Goal: Information Seeking & Learning: Learn about a topic

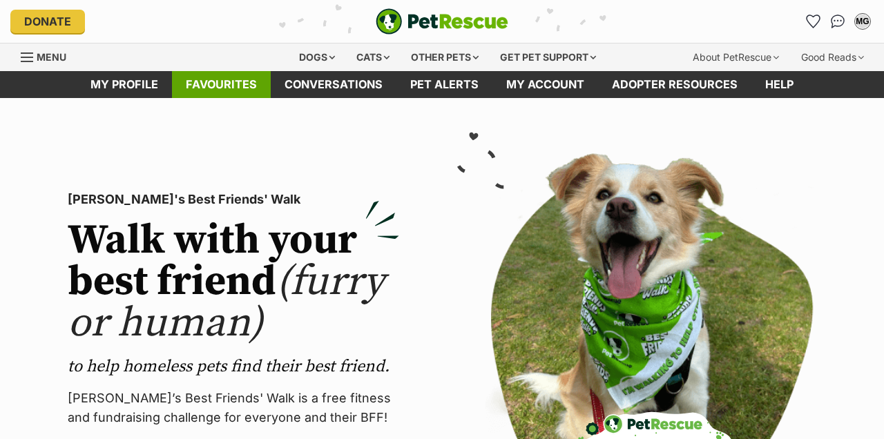
click at [208, 77] on link "Favourites" at bounding box center [221, 84] width 99 height 27
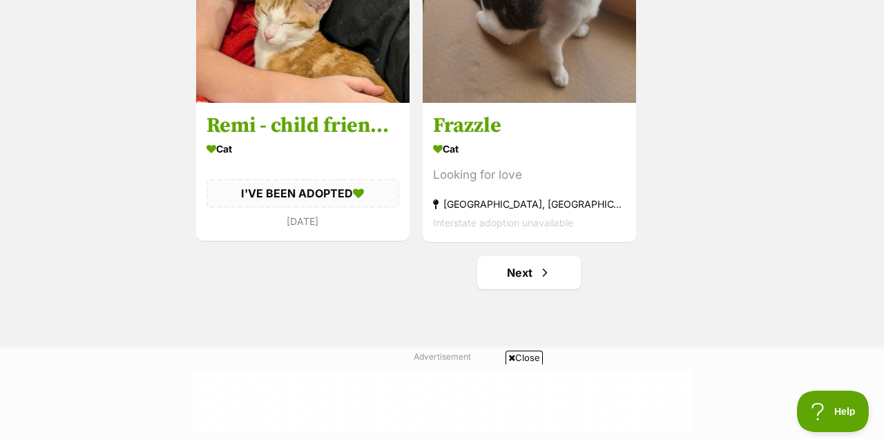
scroll to position [2589, 0]
click at [561, 275] on link "Next" at bounding box center [529, 272] width 104 height 33
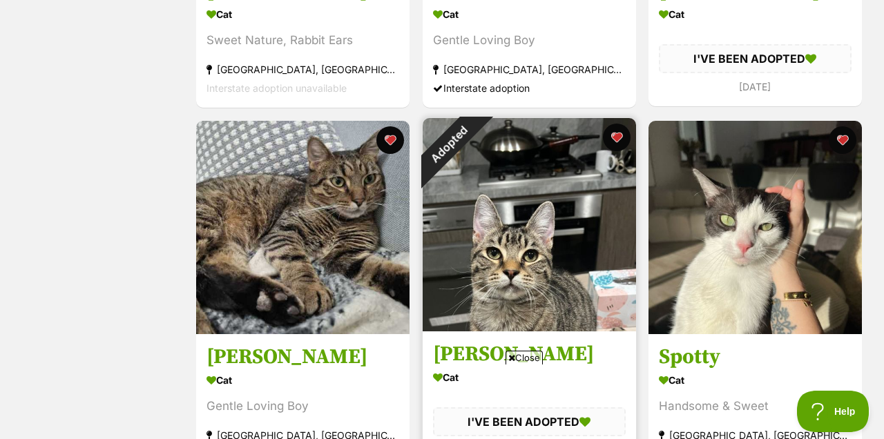
scroll to position [167, 0]
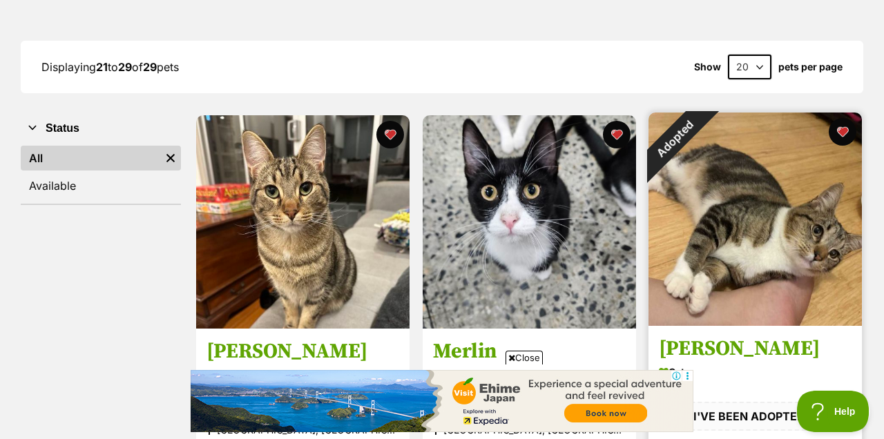
click at [702, 166] on div "Adopted" at bounding box center [674, 139] width 53 height 53
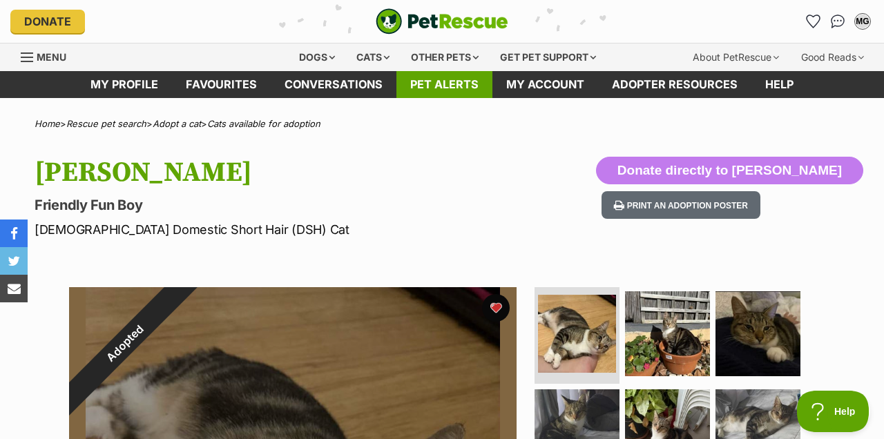
click at [457, 87] on link "Pet alerts" at bounding box center [444, 84] width 96 height 27
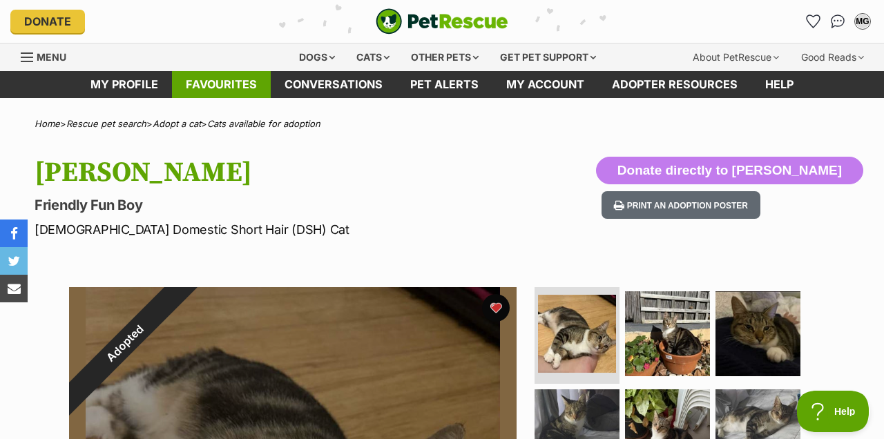
click at [229, 82] on link "Favourites" at bounding box center [221, 84] width 99 height 27
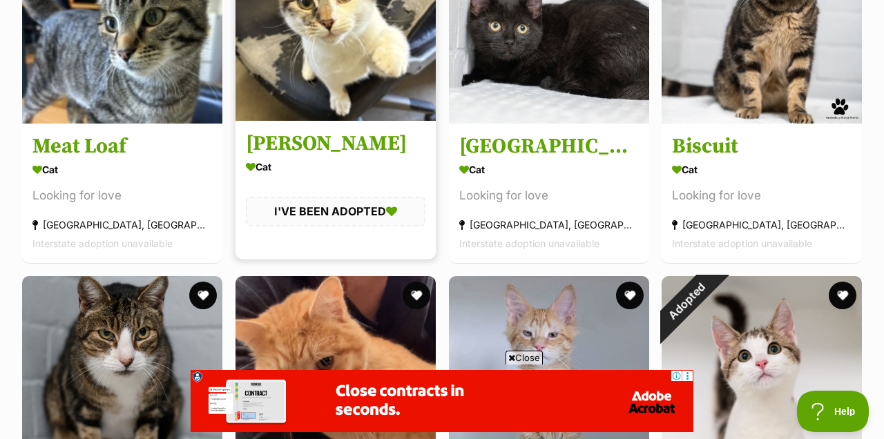
scroll to position [2837, 0]
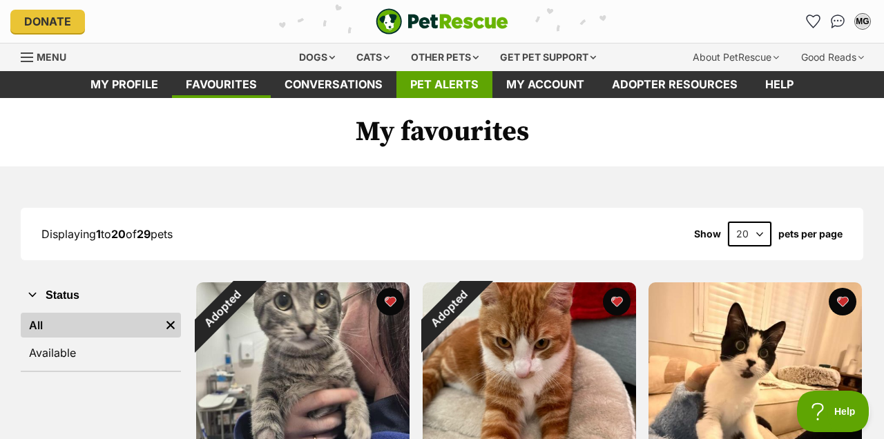
click at [434, 95] on link "Pet alerts" at bounding box center [444, 84] width 96 height 27
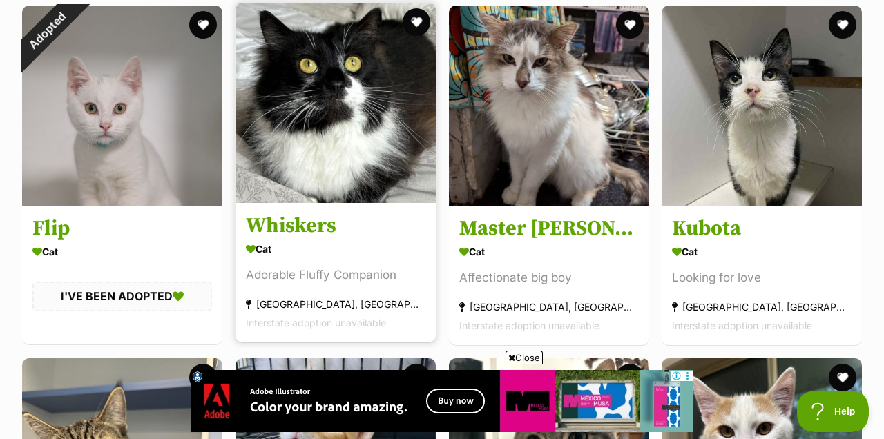
scroll to position [3452, 0]
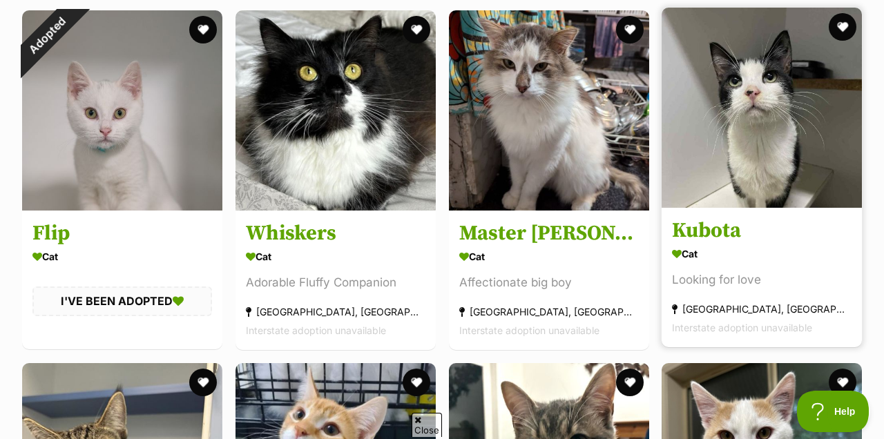
click at [706, 236] on h3 "Kubota" at bounding box center [762, 231] width 180 height 26
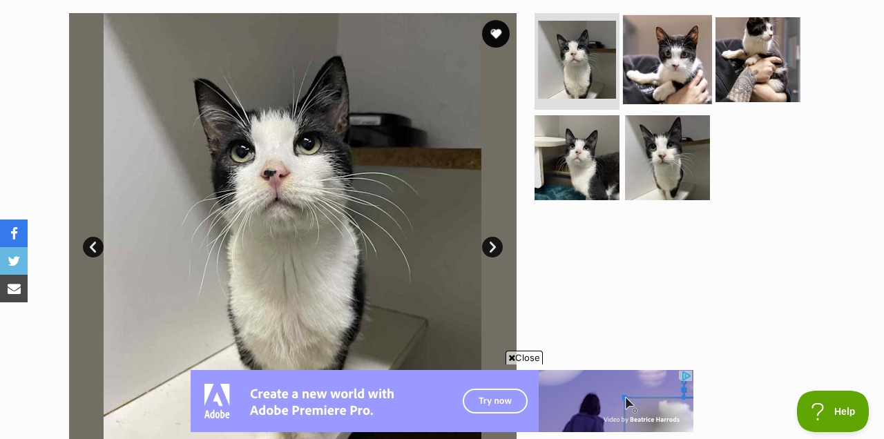
click at [659, 60] on img at bounding box center [667, 59] width 89 height 89
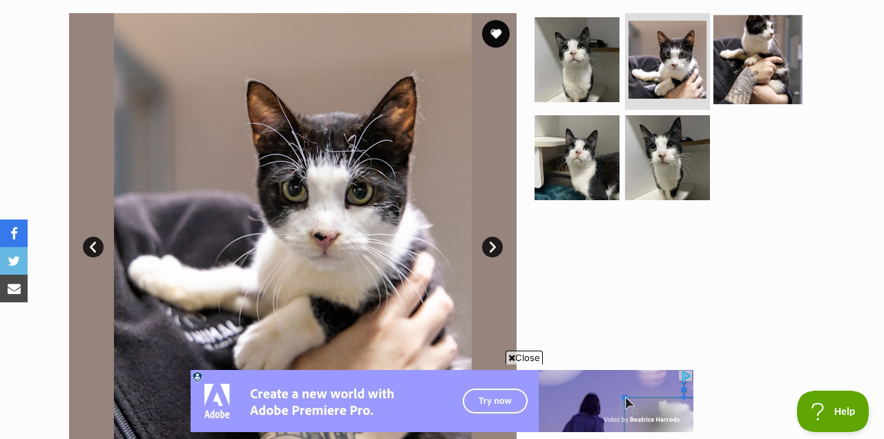
click at [768, 57] on img at bounding box center [757, 59] width 89 height 89
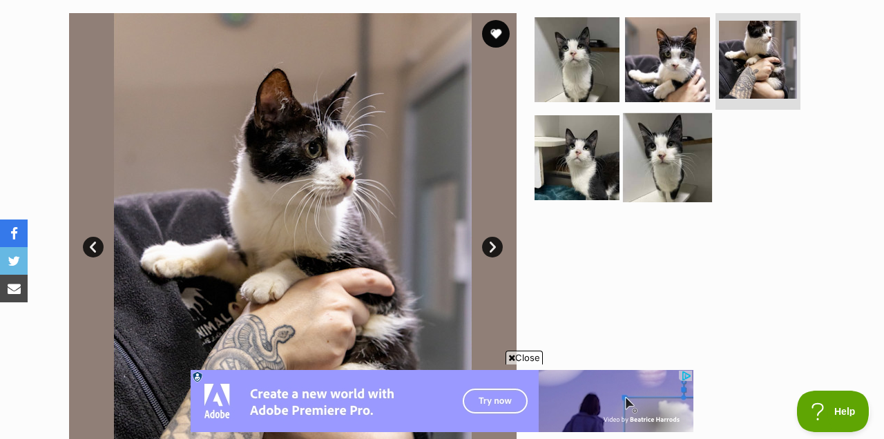
click at [676, 166] on img at bounding box center [667, 157] width 89 height 89
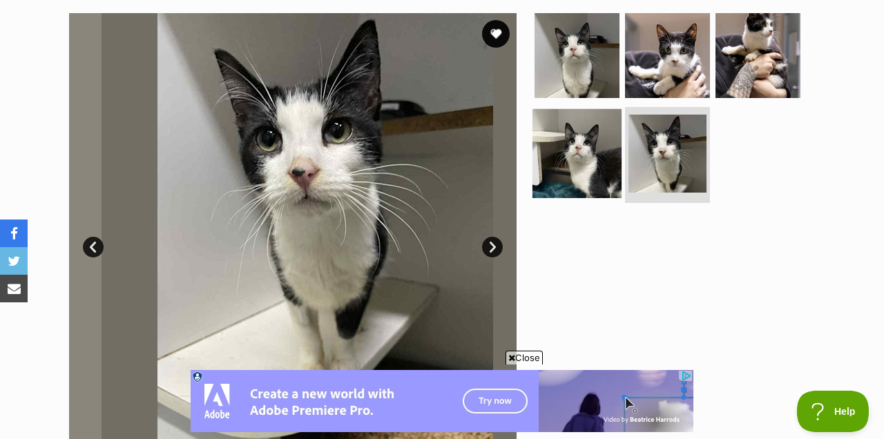
click at [587, 164] on img at bounding box center [576, 152] width 89 height 89
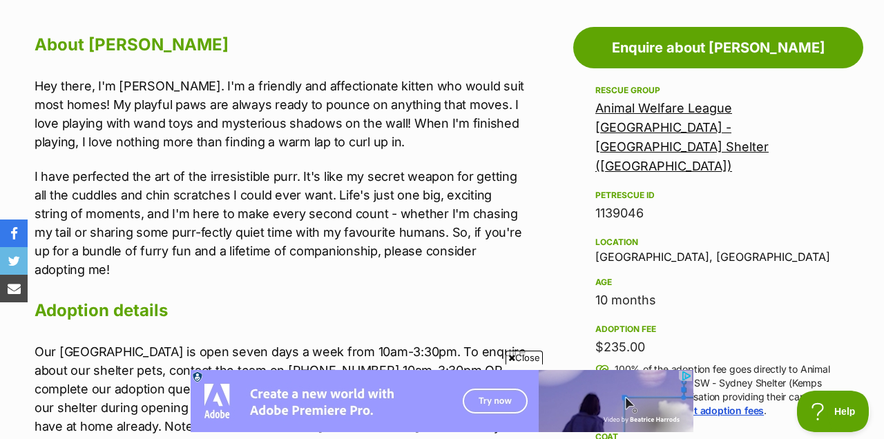
scroll to position [755, 0]
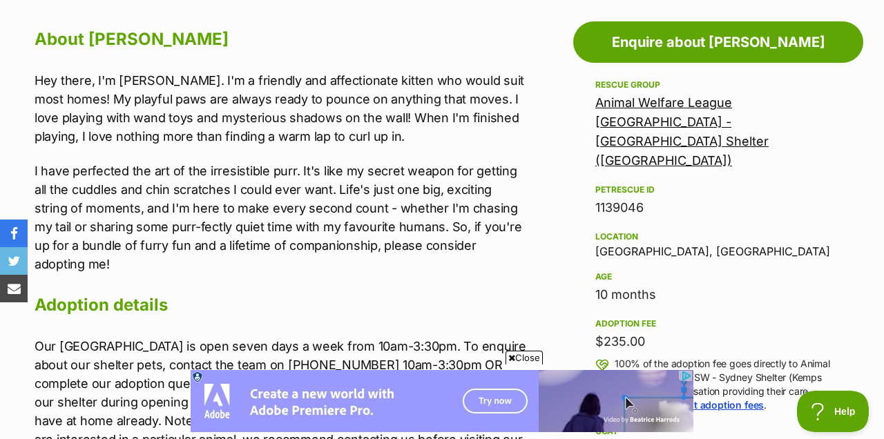
click at [620, 100] on link "Animal Welfare League [GEOGRAPHIC_DATA] - [GEOGRAPHIC_DATA] Shelter ([GEOGRAPHI…" at bounding box center [681, 131] width 173 height 73
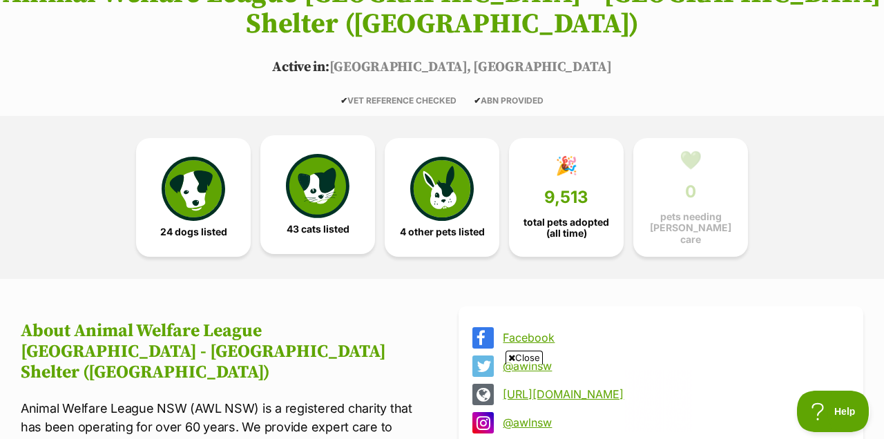
click at [331, 154] on img at bounding box center [318, 186] width 64 height 64
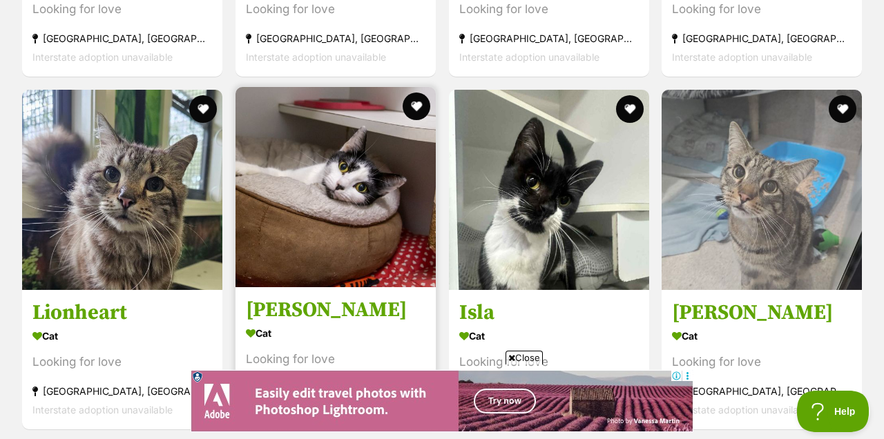
scroll to position [1831, 0]
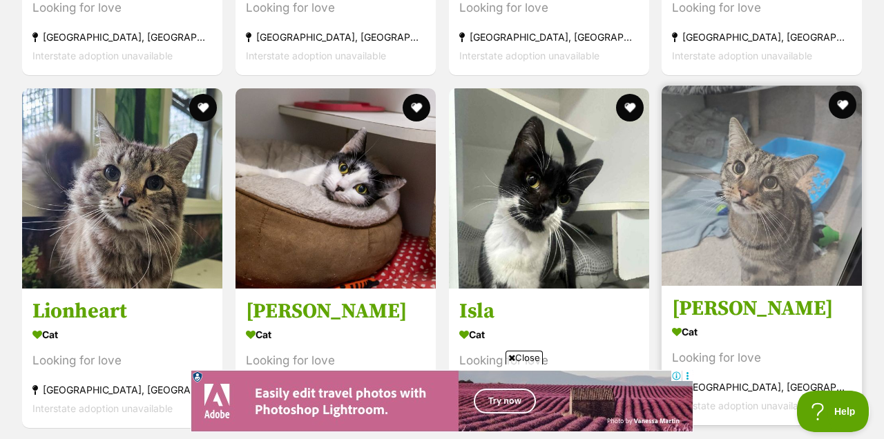
click at [753, 154] on img at bounding box center [761, 186] width 200 height 200
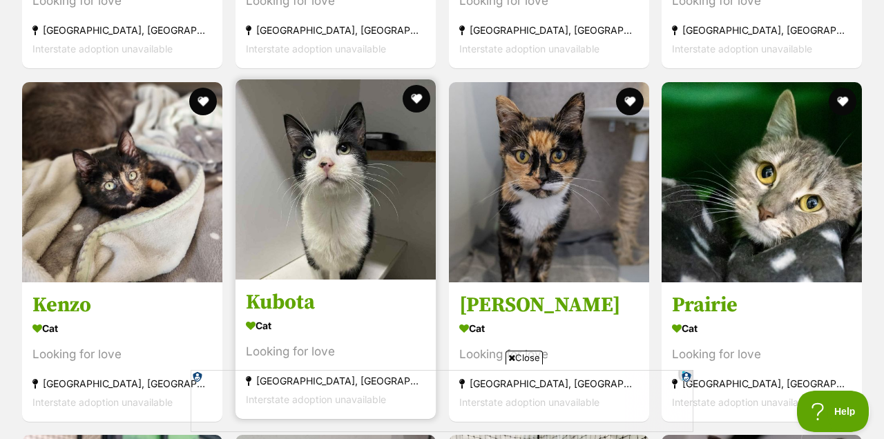
scroll to position [2191, 0]
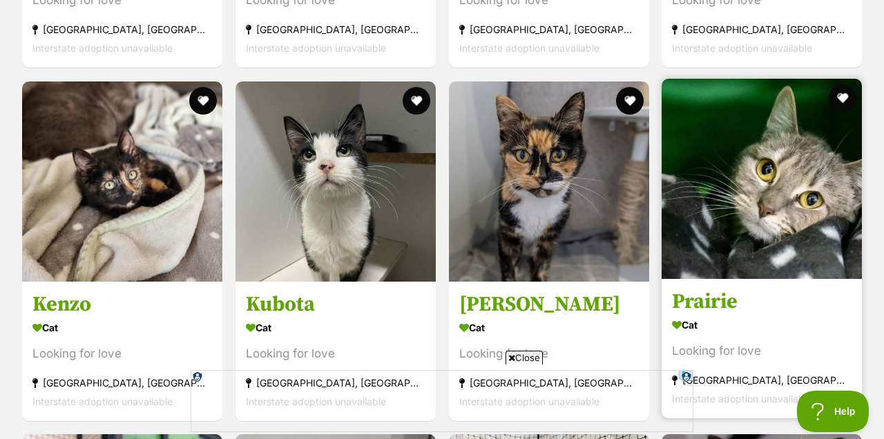
click at [703, 128] on img at bounding box center [761, 179] width 200 height 200
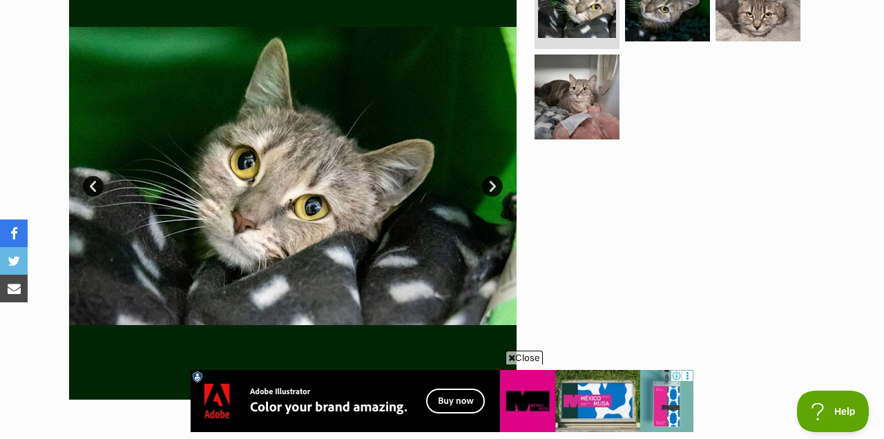
scroll to position [334, 0]
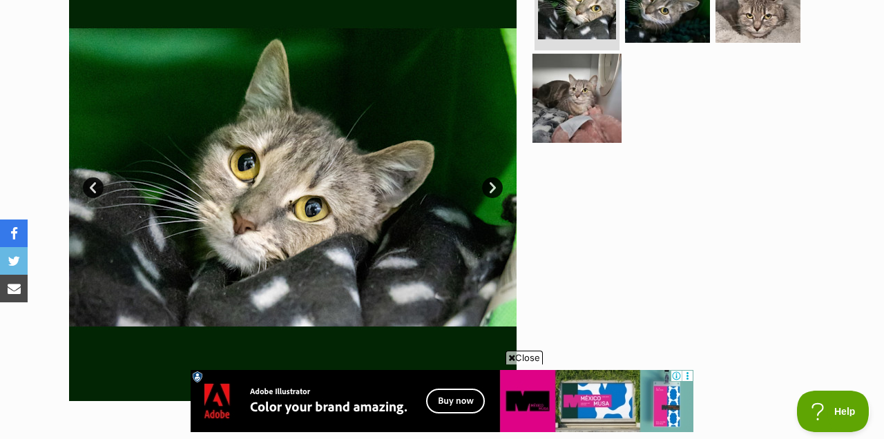
click at [541, 95] on img at bounding box center [576, 97] width 89 height 89
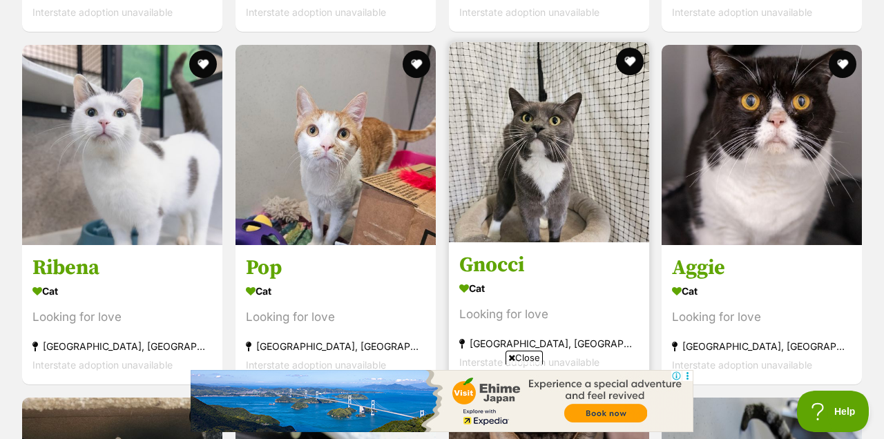
click at [461, 137] on img at bounding box center [549, 142] width 200 height 200
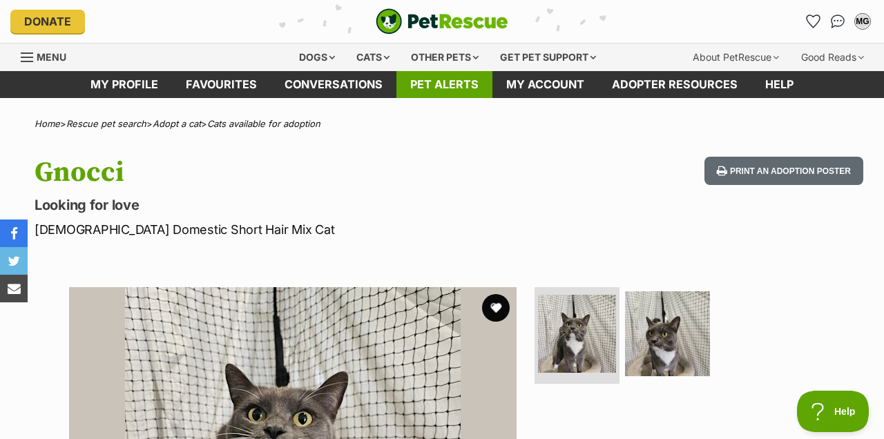
click at [459, 86] on link "Pet alerts" at bounding box center [444, 84] width 96 height 27
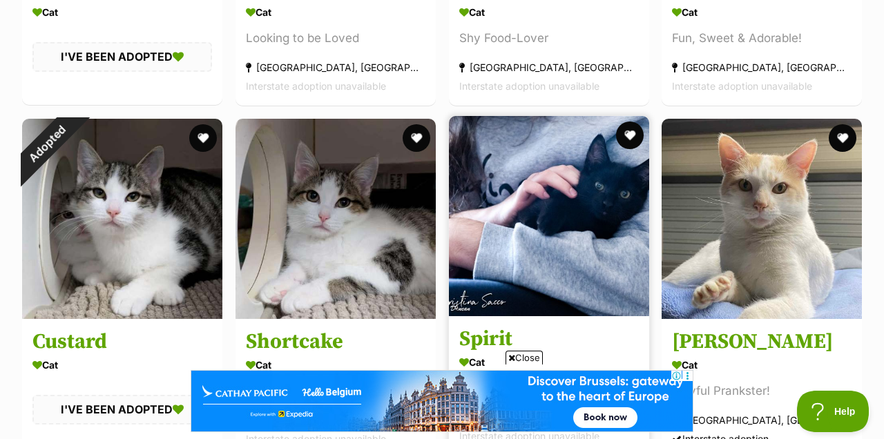
scroll to position [1226, 0]
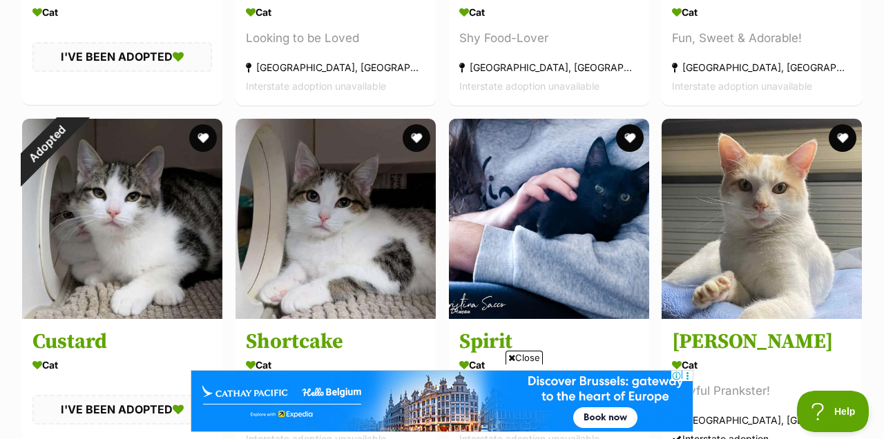
click at [521, 353] on span "Close" at bounding box center [523, 358] width 37 height 14
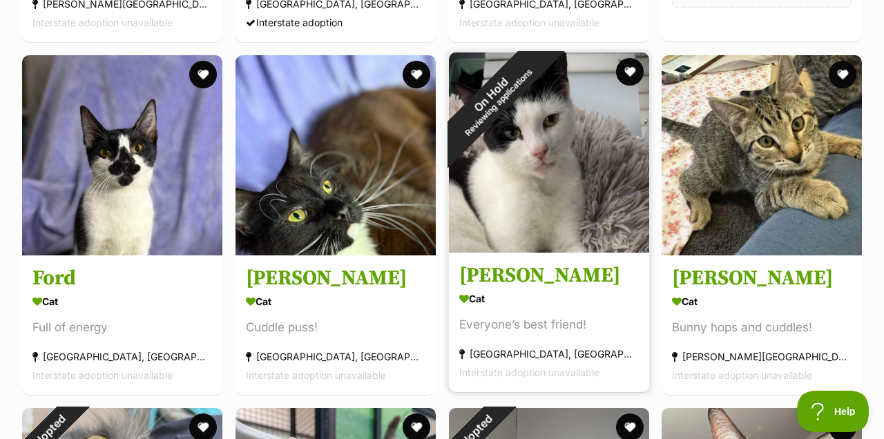
scroll to position [7685, 0]
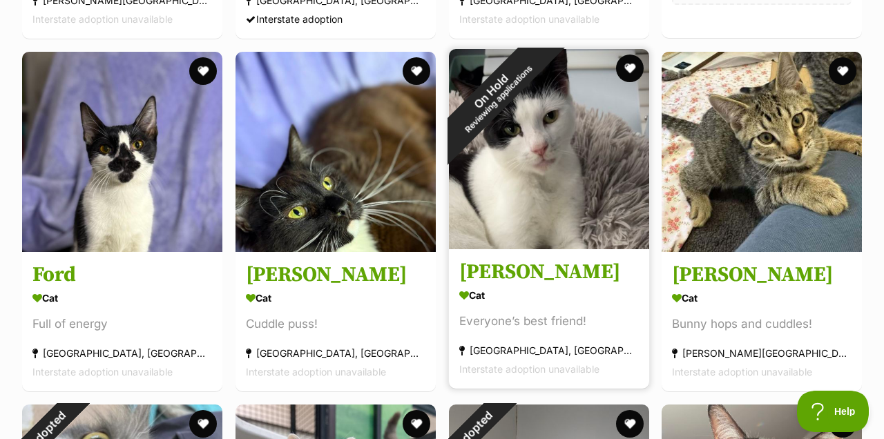
click at [495, 140] on div "On Hold Reviewing applications" at bounding box center [494, 94] width 91 height 91
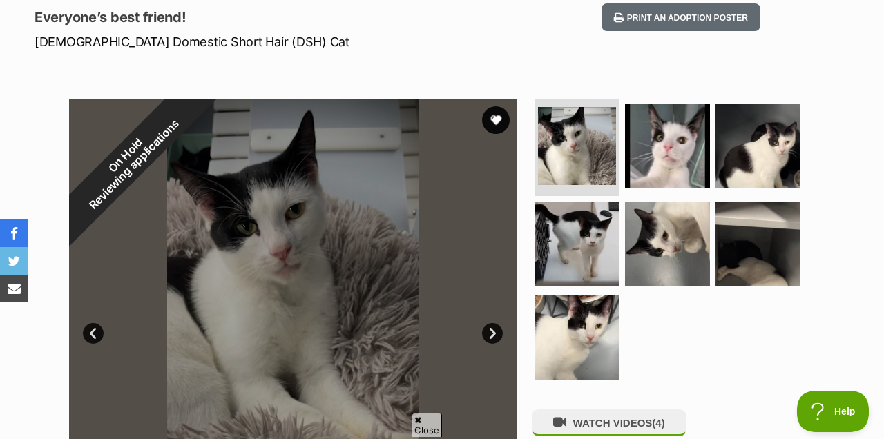
scroll to position [186, 0]
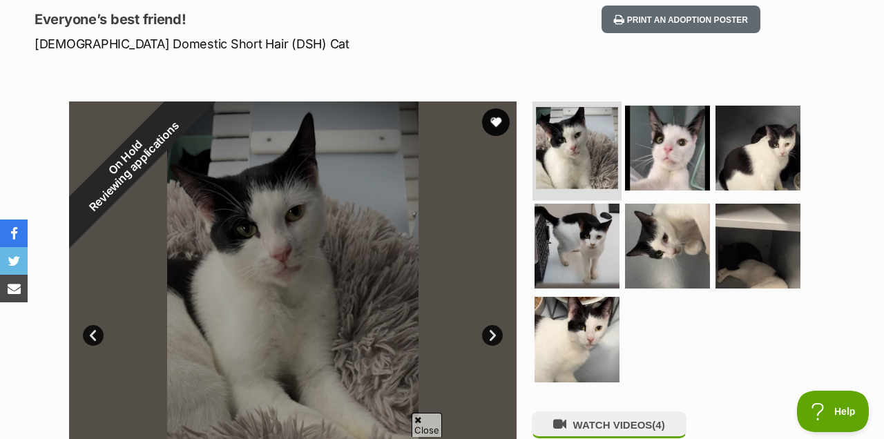
click at [585, 160] on img at bounding box center [577, 148] width 82 height 82
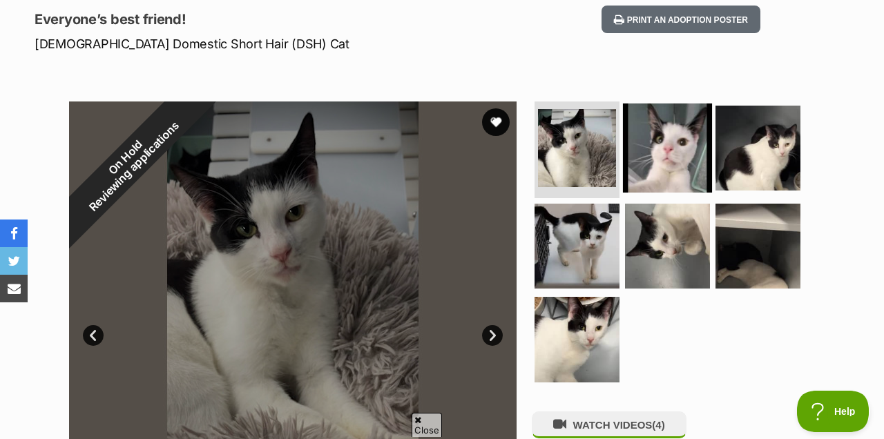
click at [644, 150] on img at bounding box center [667, 148] width 89 height 89
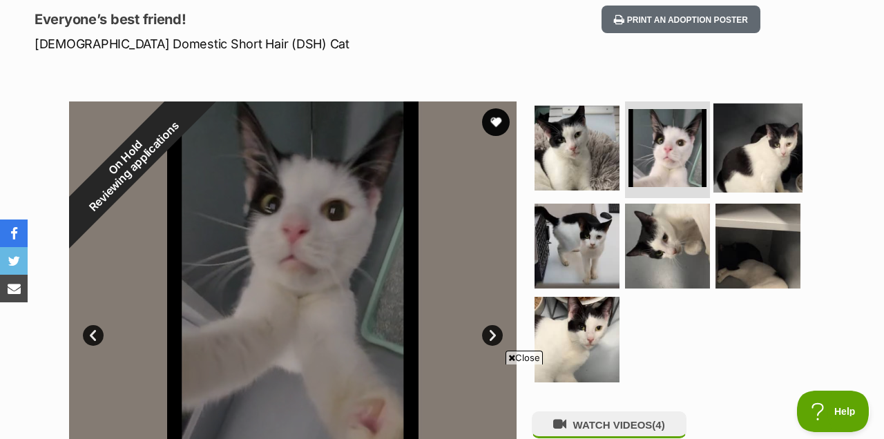
scroll to position [0, 0]
click at [767, 164] on img at bounding box center [757, 148] width 89 height 89
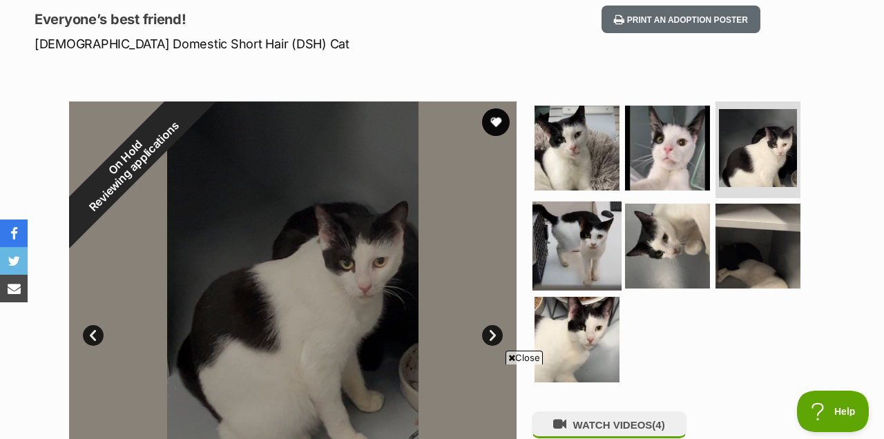
click at [599, 242] on img at bounding box center [576, 245] width 89 height 89
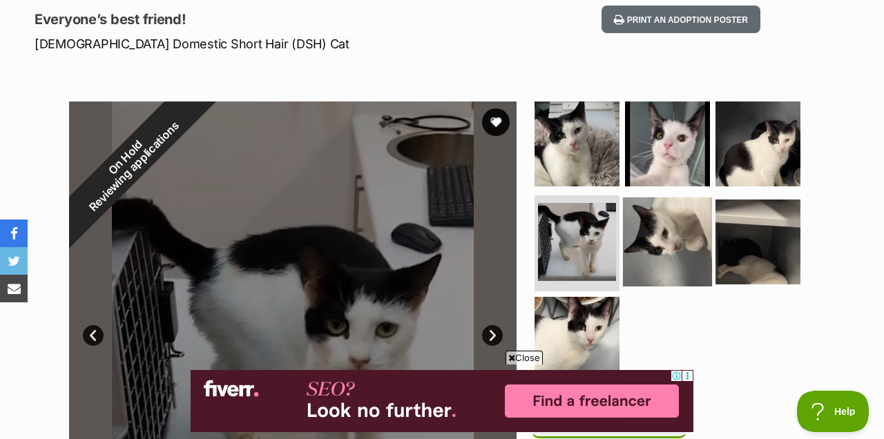
click at [670, 244] on img at bounding box center [667, 241] width 89 height 89
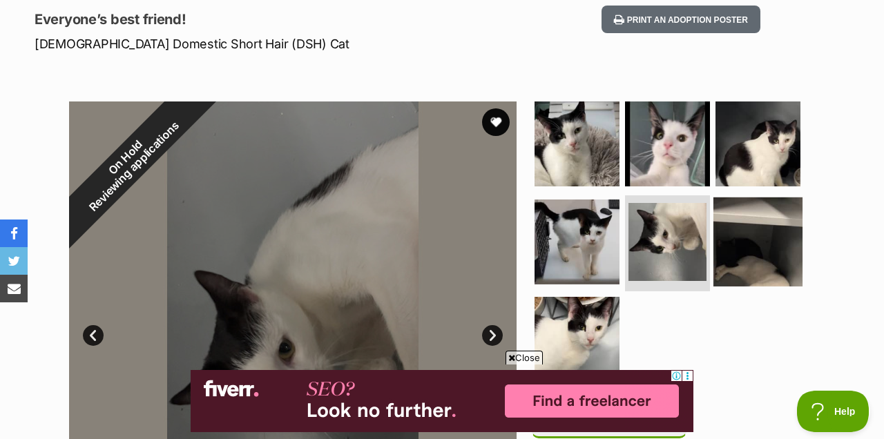
click at [755, 243] on img at bounding box center [757, 241] width 89 height 89
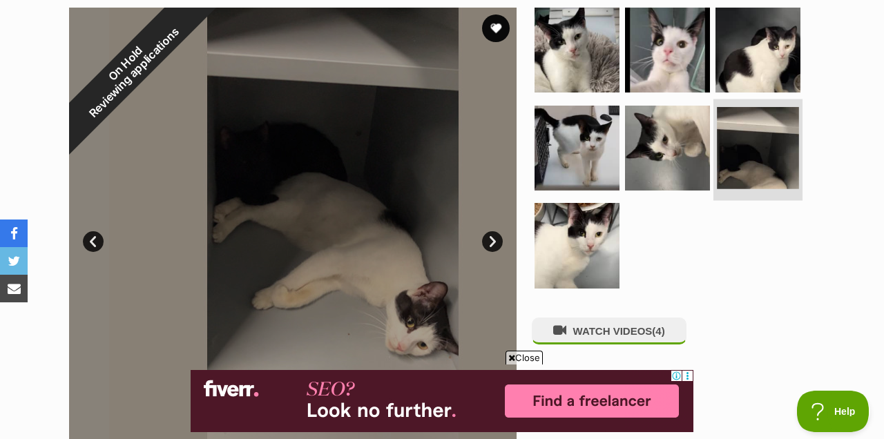
scroll to position [285, 0]
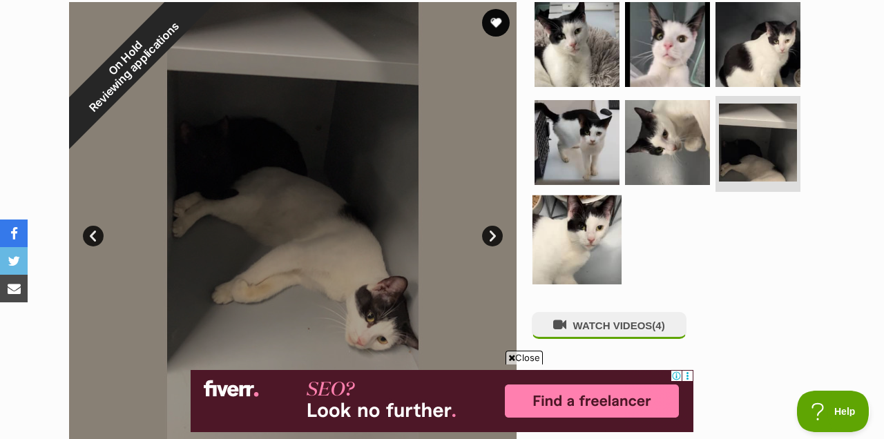
click at [565, 233] on img at bounding box center [576, 239] width 89 height 89
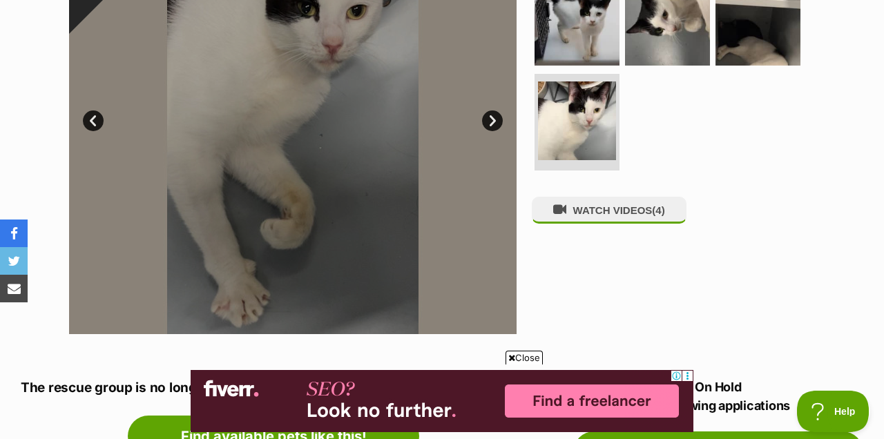
scroll to position [347, 0]
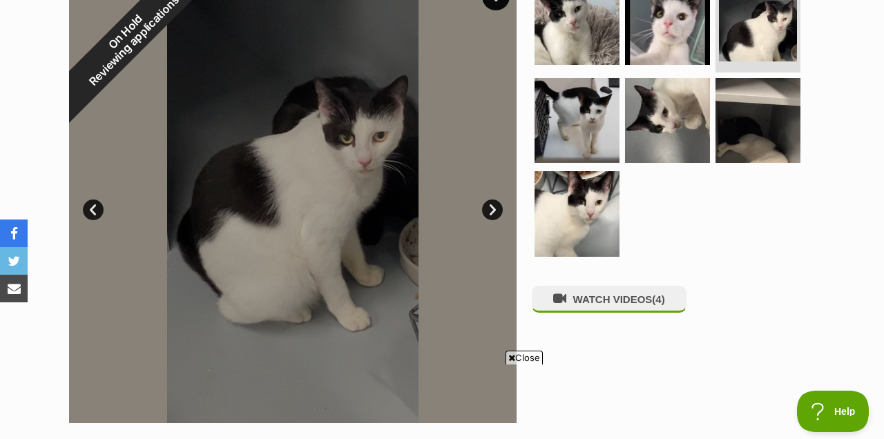
scroll to position [313, 0]
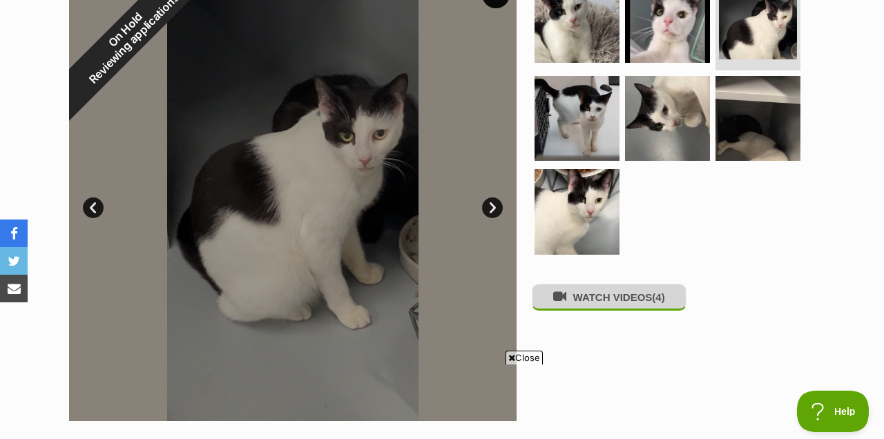
click at [612, 293] on button "WATCH VIDEOS (4)" at bounding box center [609, 297] width 155 height 27
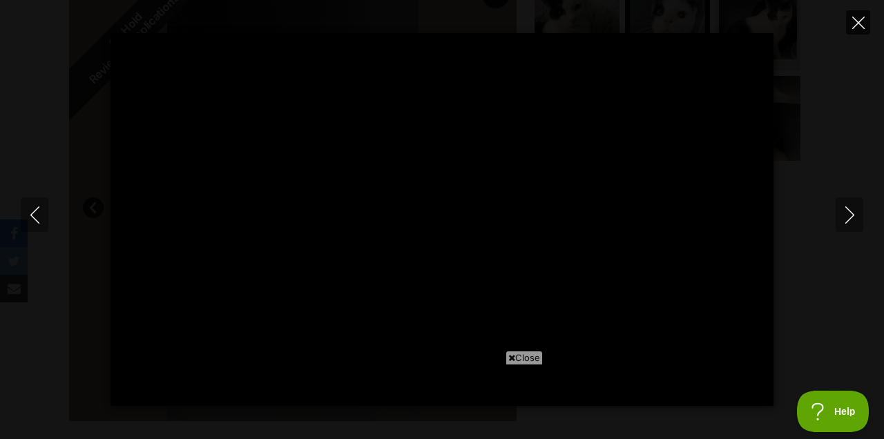
click at [858, 23] on icon "Close" at bounding box center [858, 23] width 12 height 12
type input "6.74"
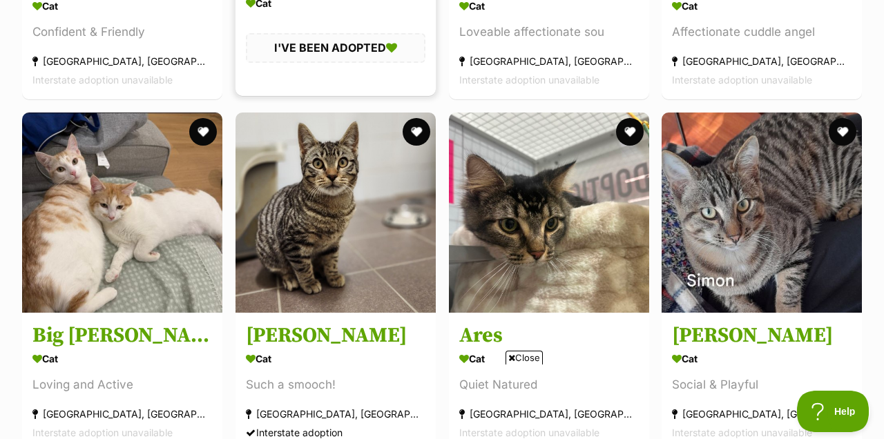
scroll to position [9822, 0]
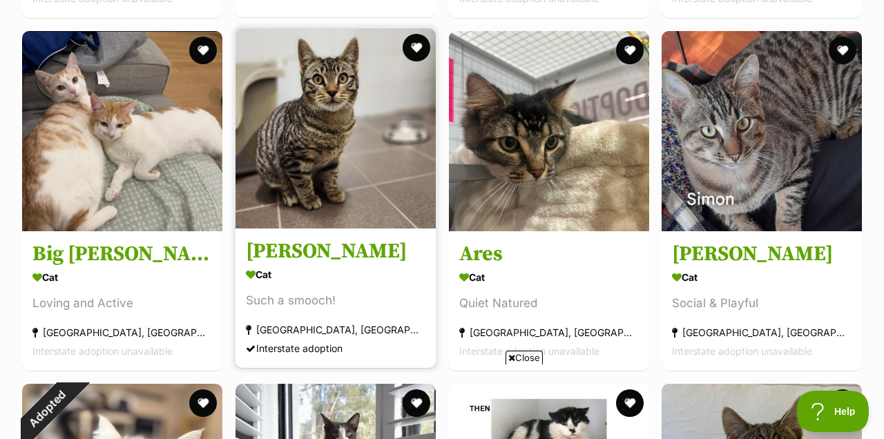
click at [334, 137] on img at bounding box center [335, 128] width 200 height 200
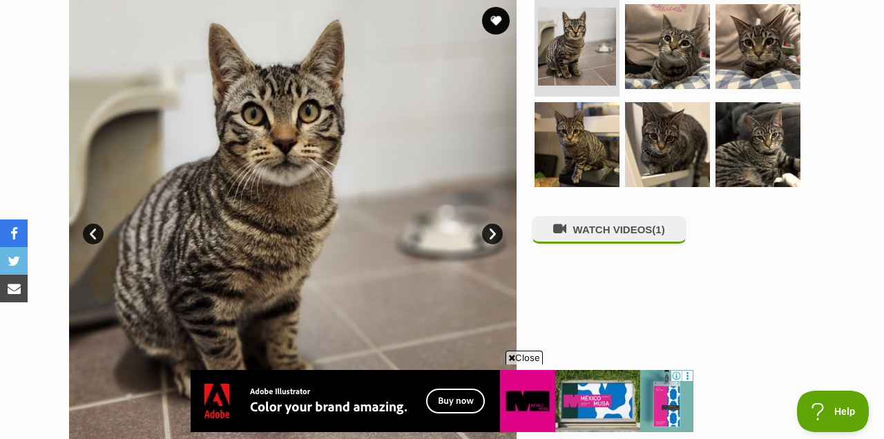
click at [487, 236] on link "Next" at bounding box center [492, 234] width 21 height 21
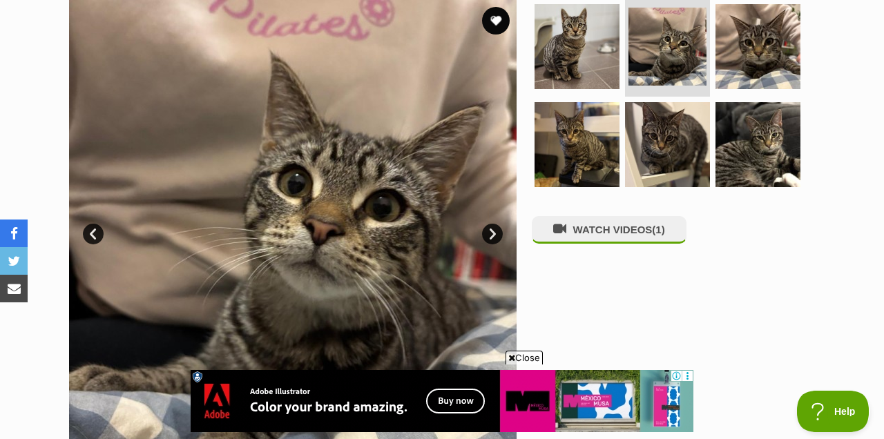
click at [487, 236] on link "Next" at bounding box center [492, 234] width 21 height 21
